Goal: Task Accomplishment & Management: Manage account settings

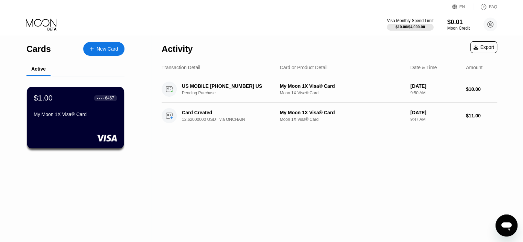
click at [454, 3] on div "EN Language Select an item Save FAQ" at bounding box center [261, 7] width 523 height 14
click at [454, 4] on icon at bounding box center [454, 6] width 5 height 5
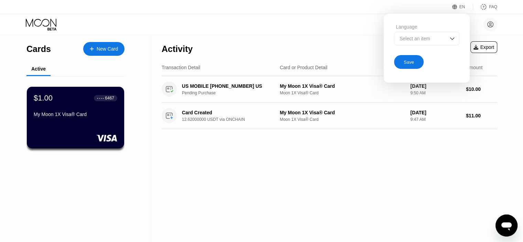
drag, startPoint x: 451, startPoint y: 33, endPoint x: 451, endPoint y: 37, distance: 3.8
click at [451, 34] on div "Select an item" at bounding box center [426, 39] width 65 height 14
click at [451, 37] on img at bounding box center [452, 38] width 7 height 7
click at [347, 14] on div "yler43gh3@outlook.com  Home Settings Support Careers About Us Log out Privacy …" at bounding box center [261, 24] width 523 height 21
